Goal: Find specific page/section: Find specific page/section

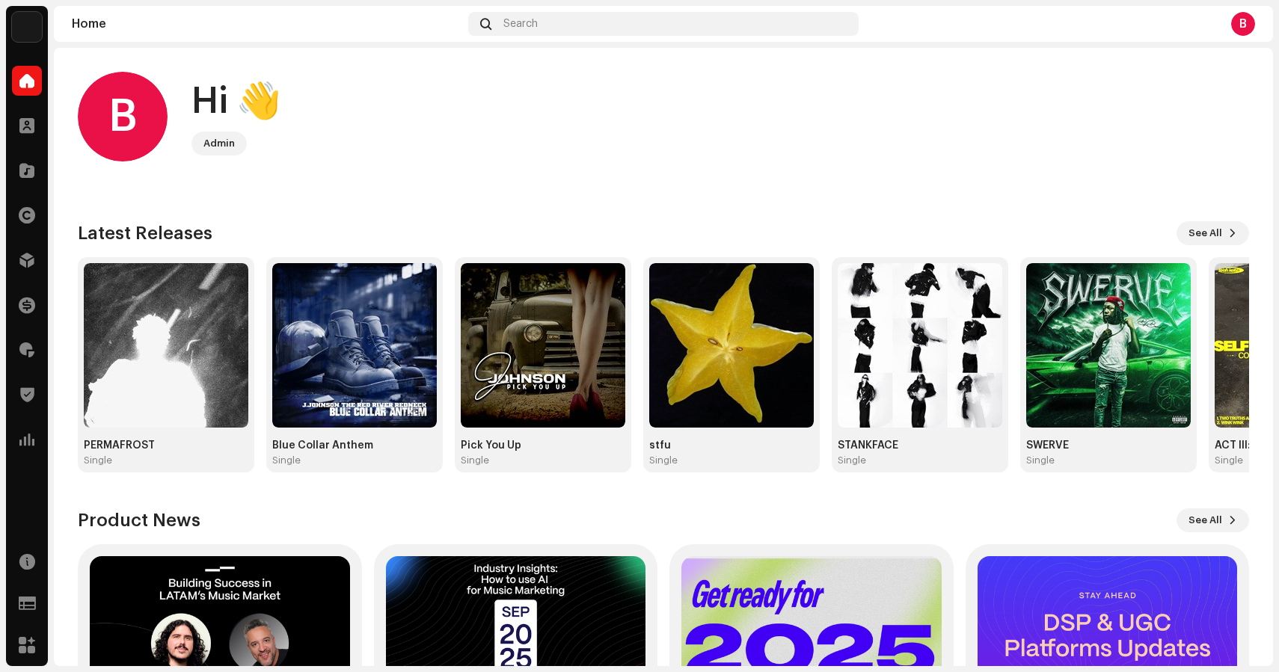
click at [374, 62] on div "B Hi 👋 Admin Check out the latest Product Updates for Check Product Updates Lat…" at bounding box center [663, 438] width 1171 height 781
click at [628, 13] on div "Search" at bounding box center [663, 24] width 390 height 24
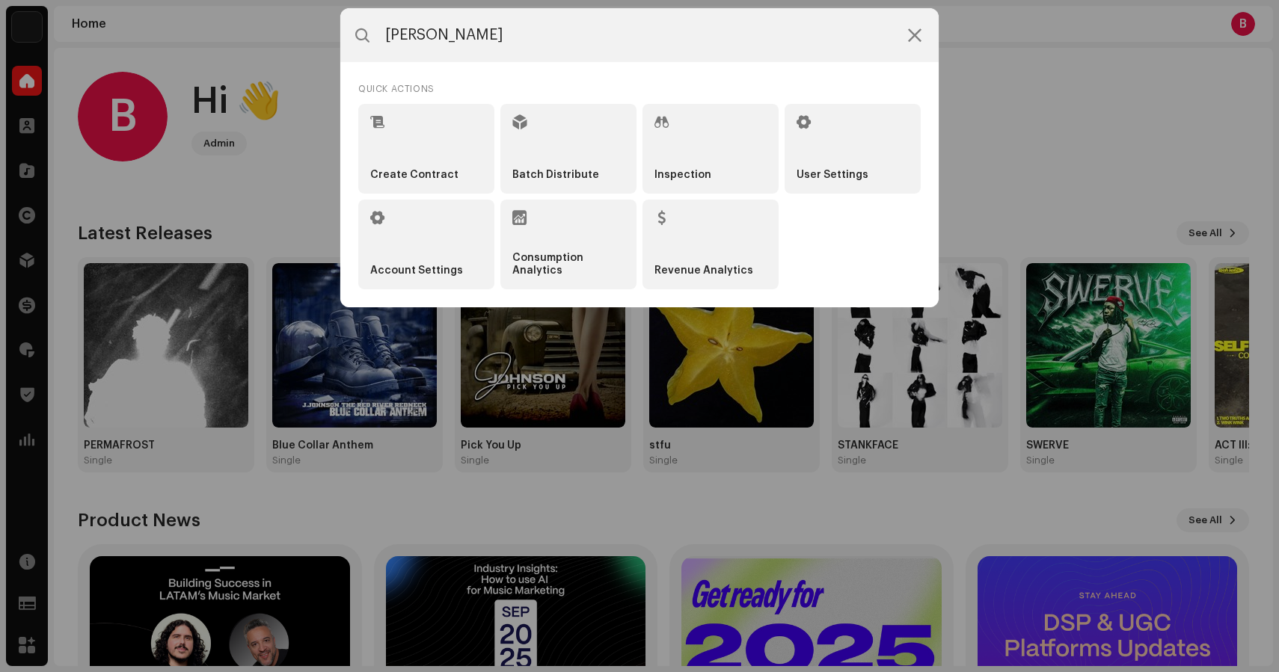
type input "wintr"
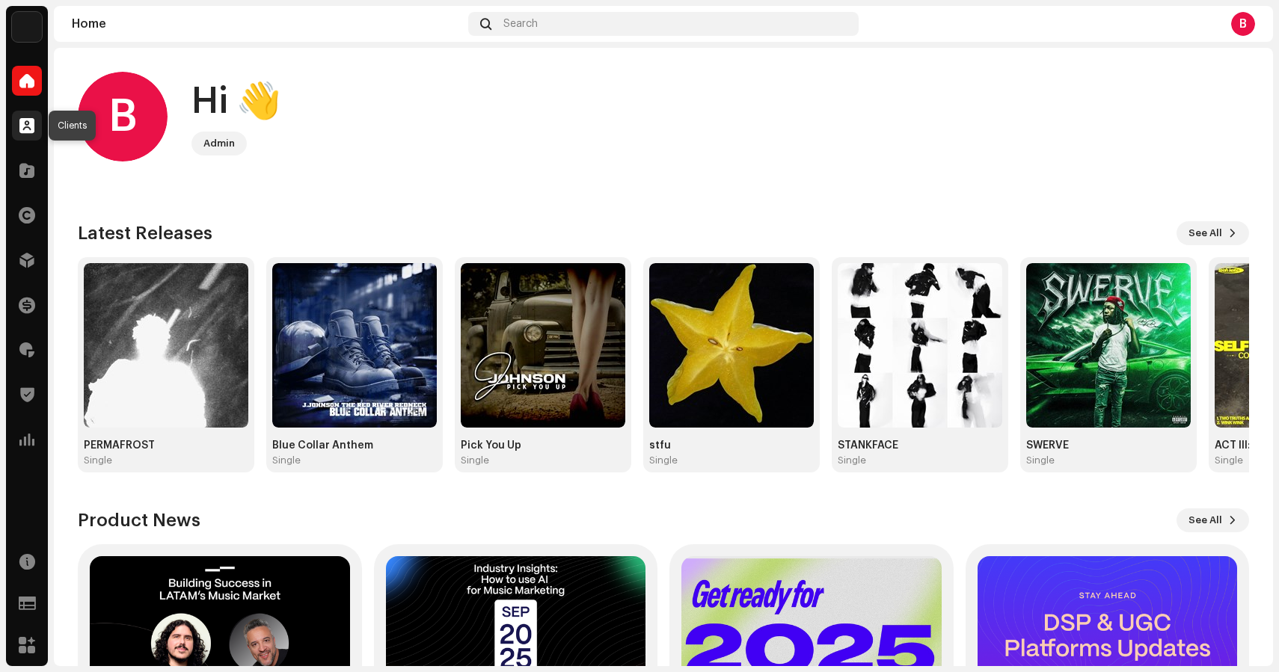
click at [24, 136] on div at bounding box center [27, 126] width 30 height 30
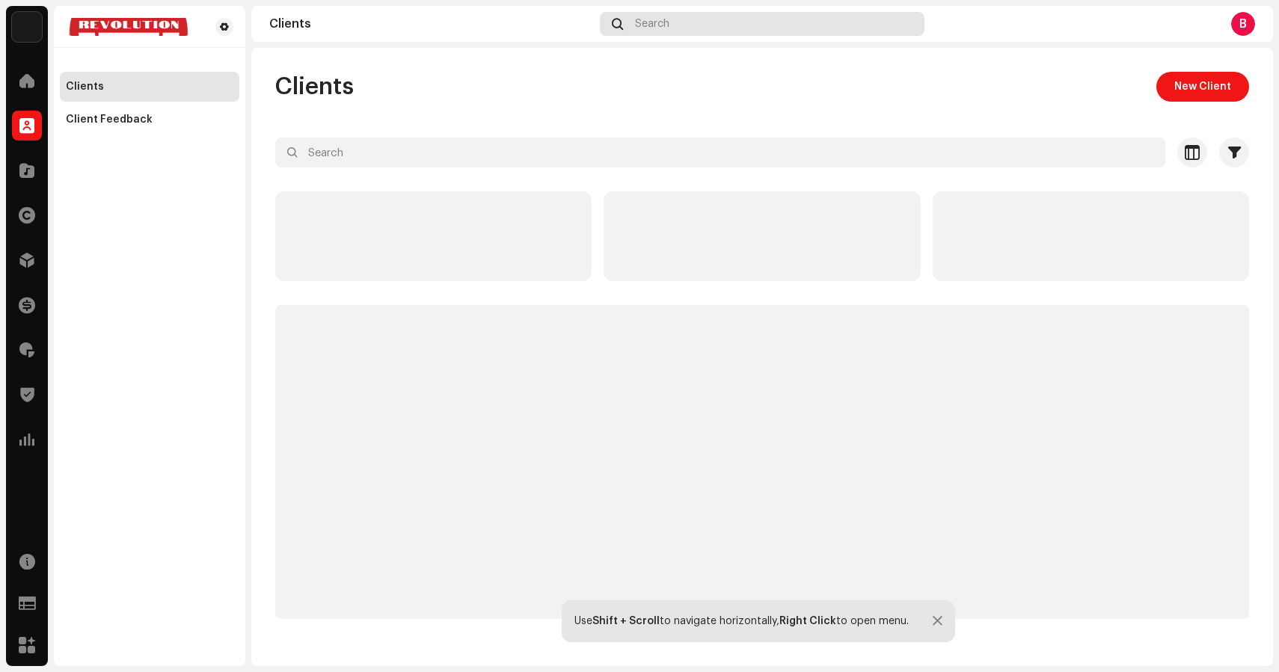
click at [636, 34] on div "Search" at bounding box center [762, 24] width 325 height 24
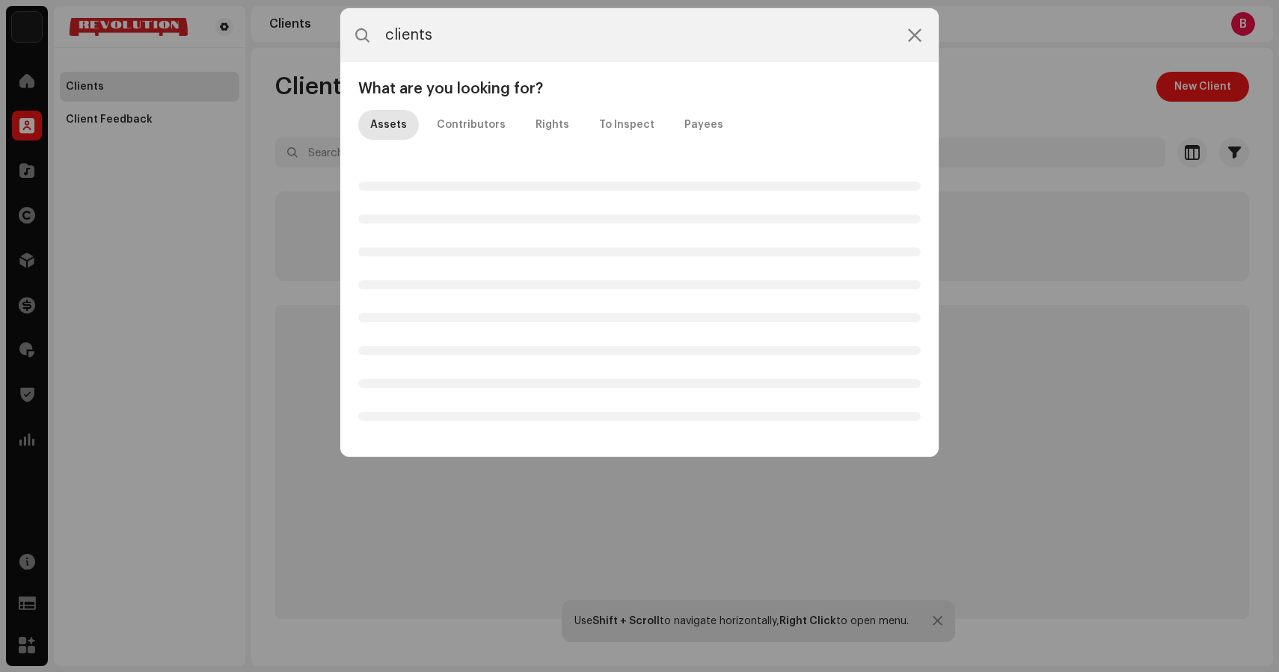
type input "clients"
click at [918, 40] on icon at bounding box center [914, 35] width 13 height 12
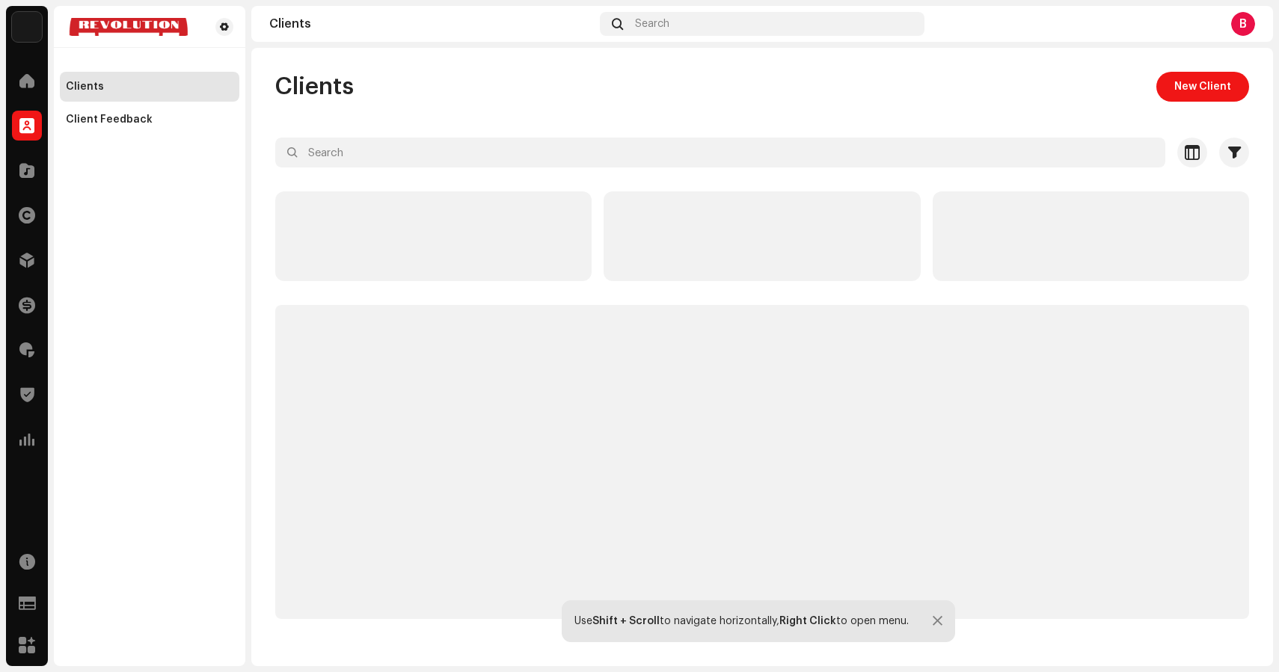
click at [968, 100] on div "Clients New Client" at bounding box center [762, 87] width 974 height 30
click at [767, 25] on div "Search" at bounding box center [762, 24] width 325 height 24
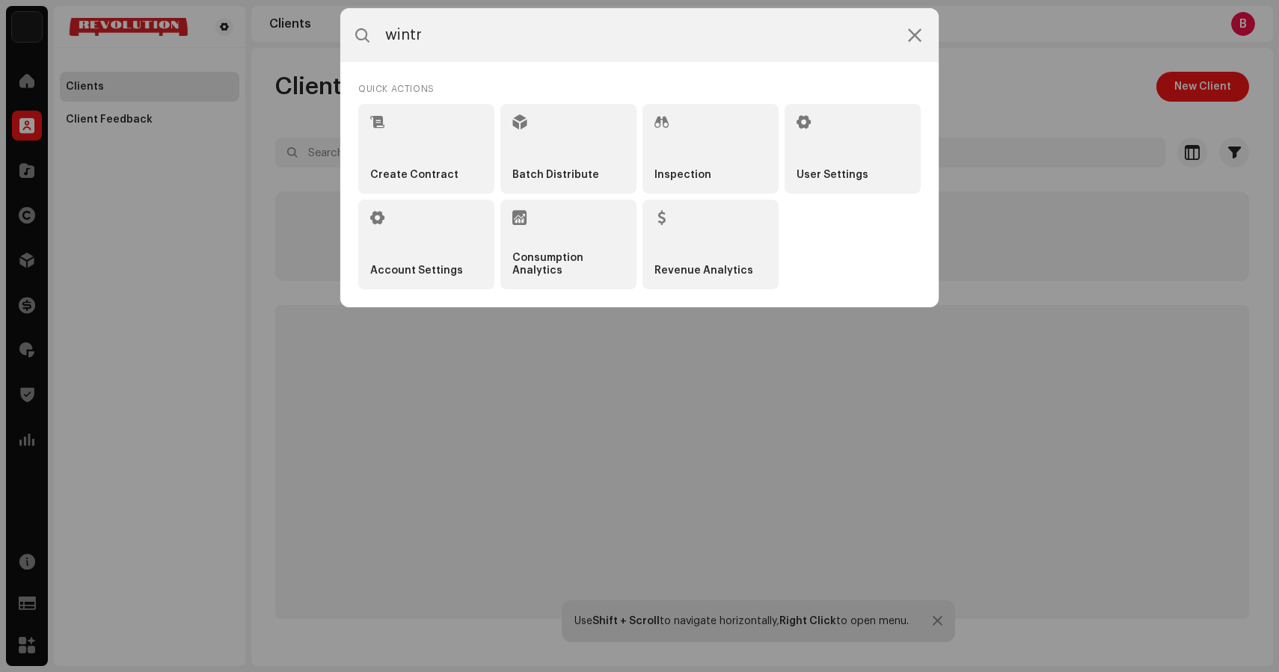
type input "wintrs"
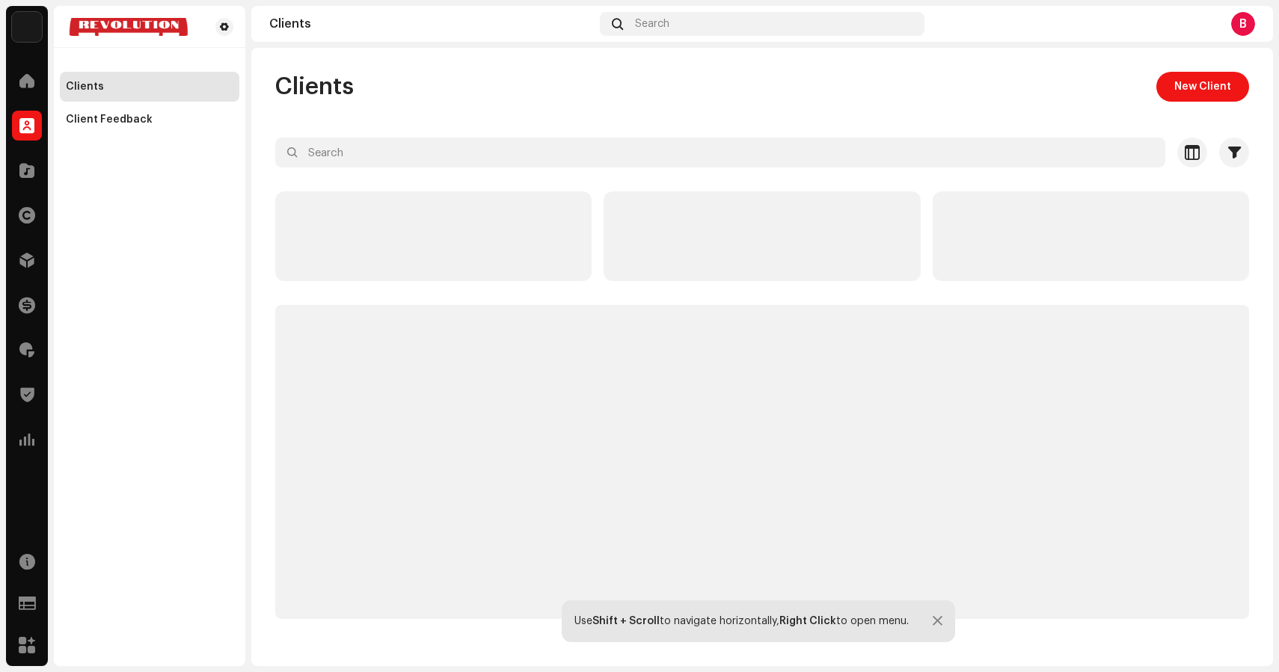
click at [126, 96] on div "Clients" at bounding box center [149, 87] width 179 height 30
click at [105, 74] on div "Clients" at bounding box center [149, 87] width 179 height 30
click at [33, 219] on span at bounding box center [27, 215] width 16 height 12
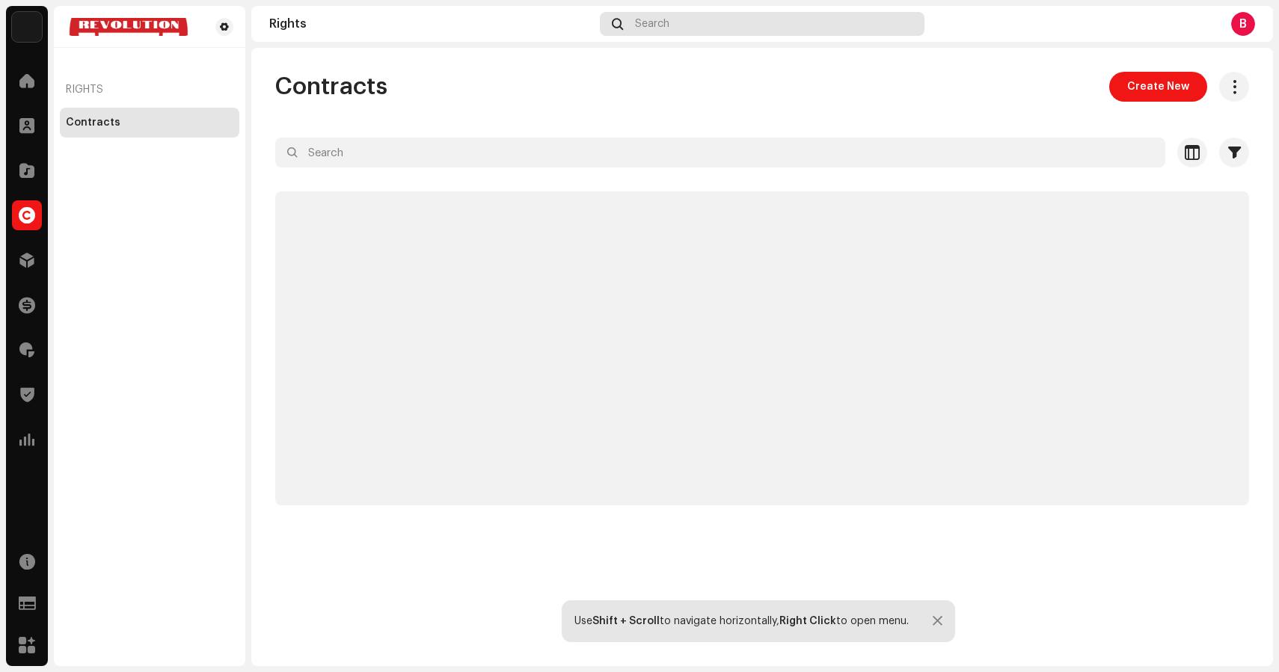
click at [659, 25] on span "Search" at bounding box center [652, 24] width 34 height 12
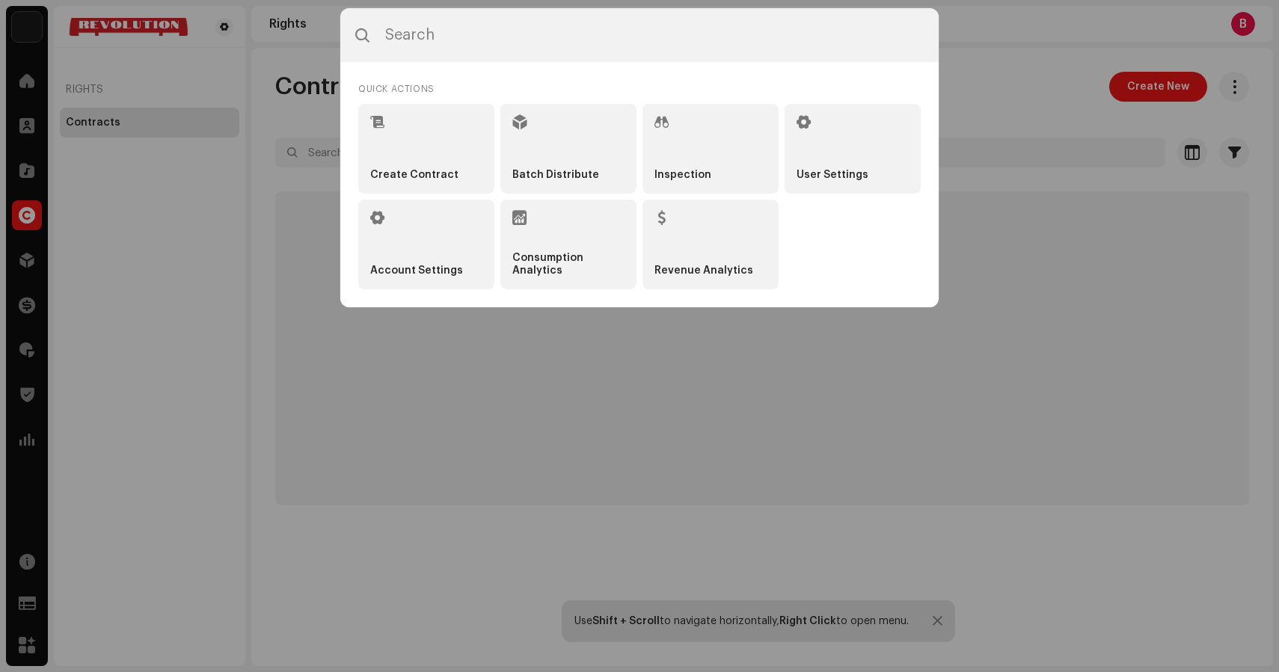
type input "w"
